Goal: Find specific page/section: Find specific page/section

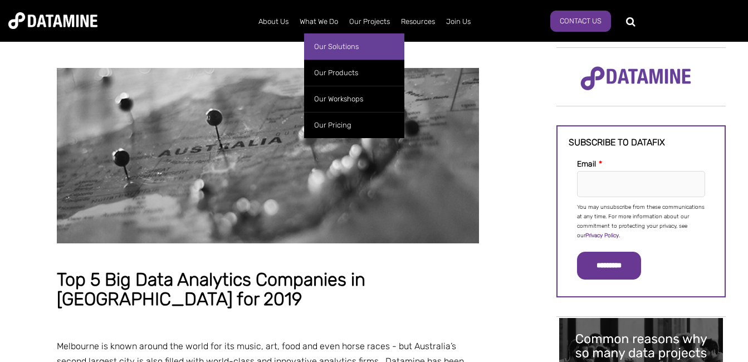
click at [344, 48] on link "Our Solutions" at bounding box center [354, 46] width 100 height 26
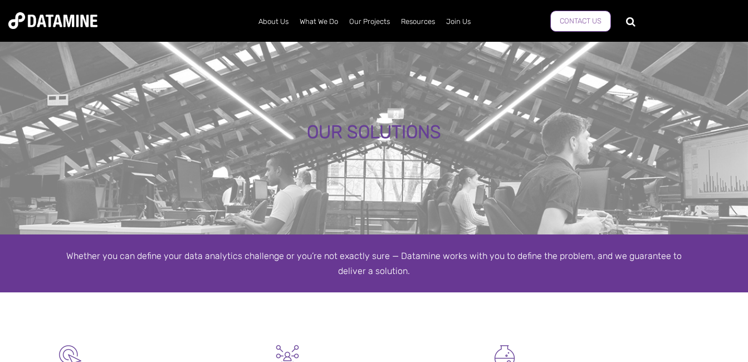
click at [565, 14] on link "Contact Us" at bounding box center [580, 21] width 61 height 21
